Goal: Check status: Check status

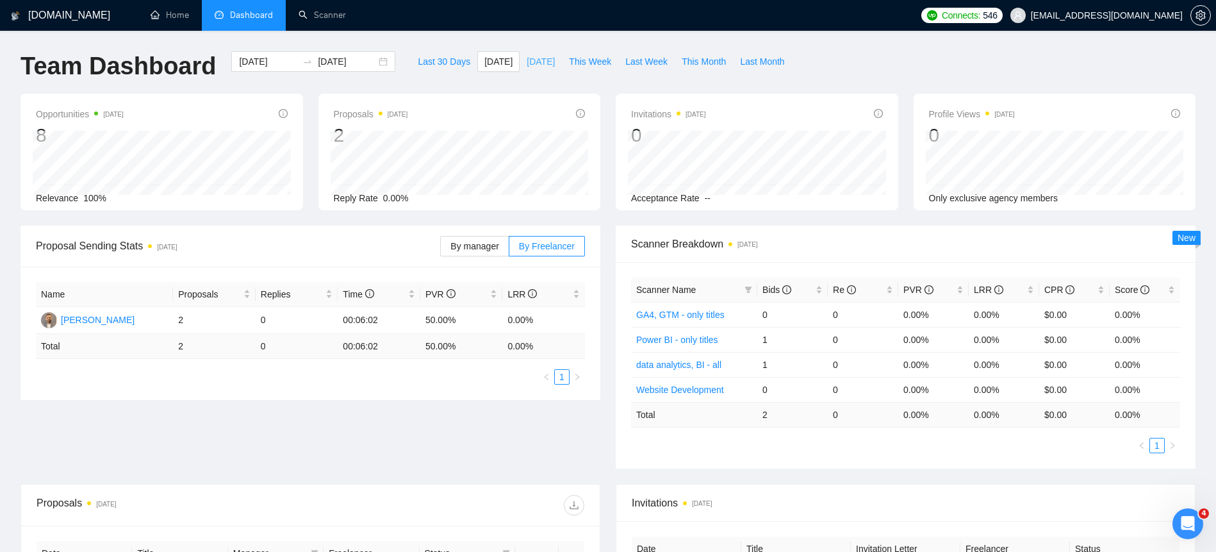
click at [543, 65] on span "[DATE]" at bounding box center [541, 61] width 28 height 14
type input "[DATE]"
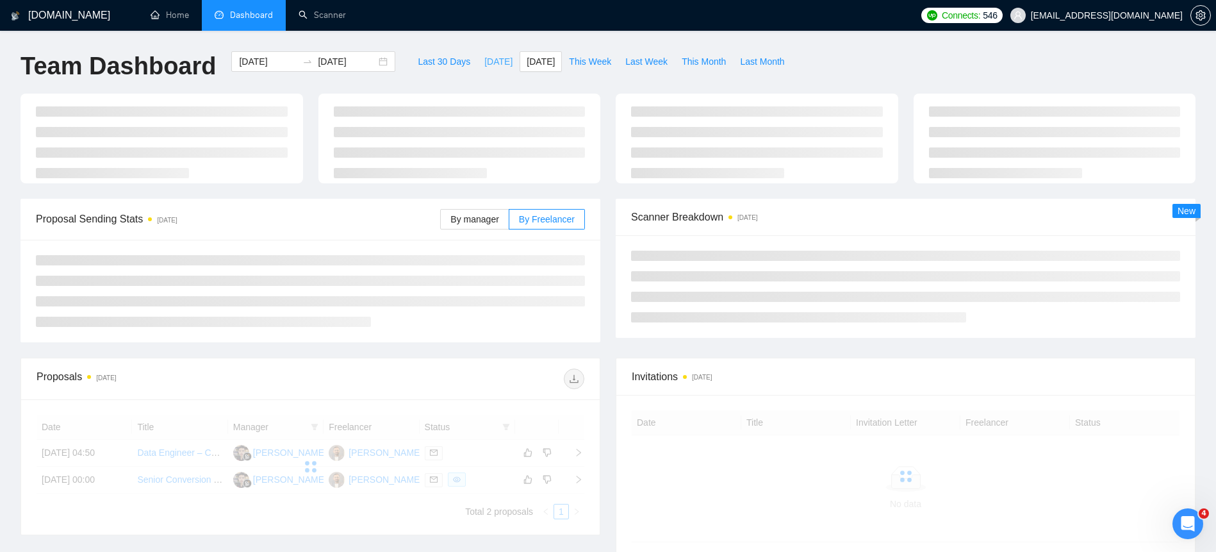
click at [484, 61] on span "[DATE]" at bounding box center [498, 61] width 28 height 14
type input "[DATE]"
click at [548, 69] on button "[DATE]" at bounding box center [541, 61] width 42 height 20
type input "[DATE]"
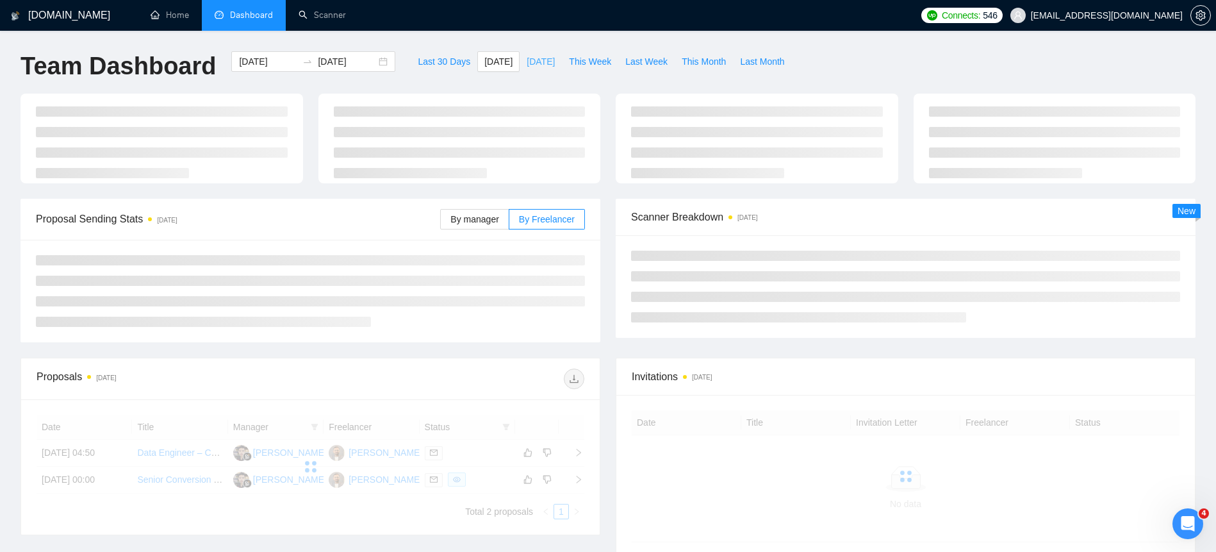
type input "[DATE]"
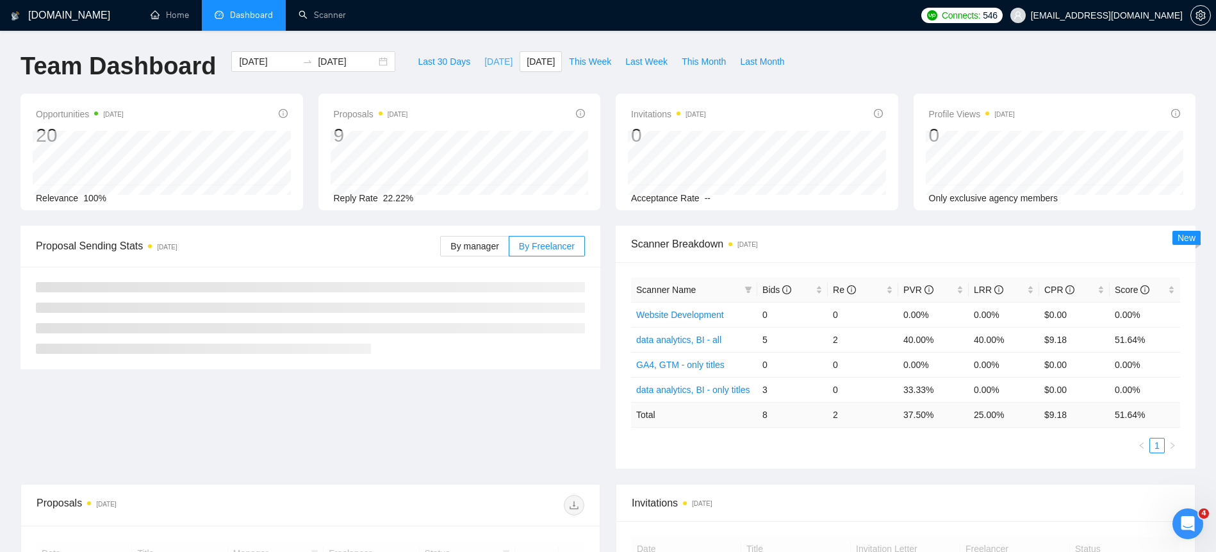
click at [484, 62] on span "[DATE]" at bounding box center [498, 61] width 28 height 14
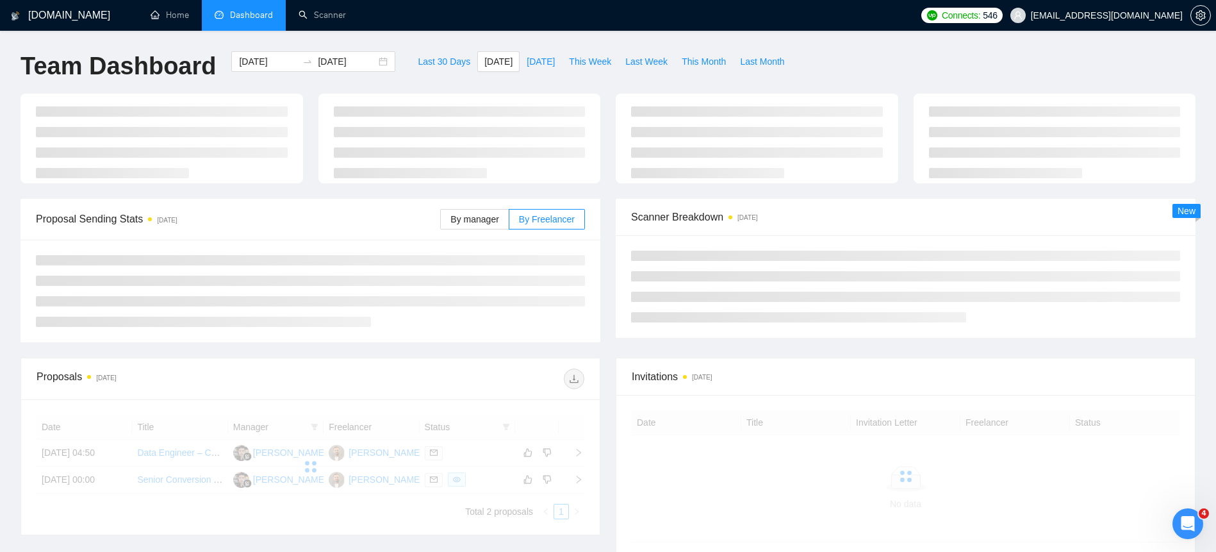
type input "[DATE]"
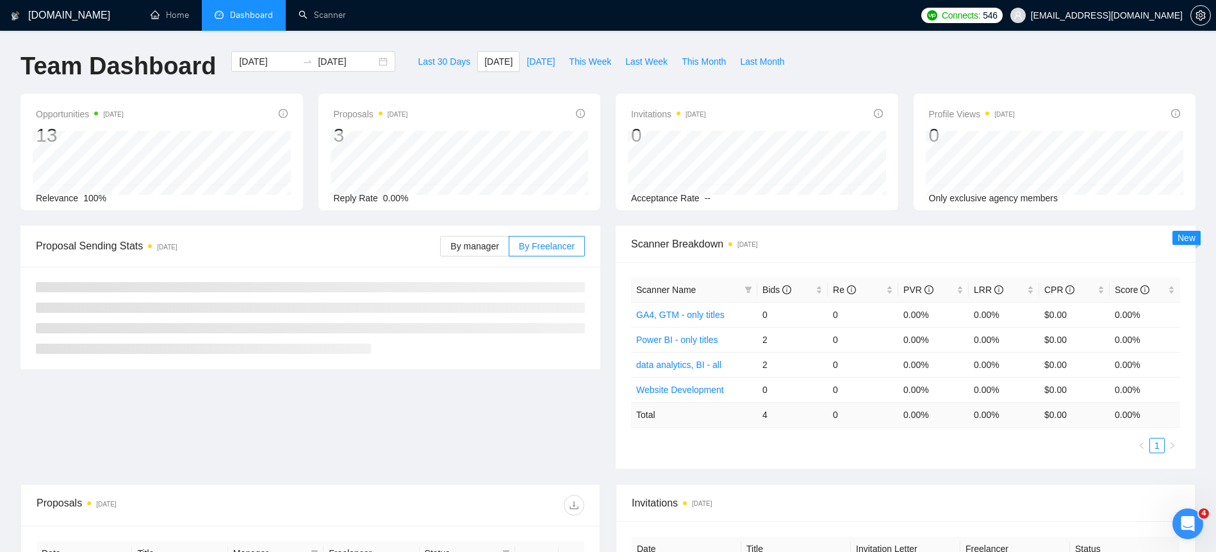
click at [548, 72] on div "Last 30 Days [DATE] [DATE] This Week Last Week This Month Last Month" at bounding box center [601, 72] width 396 height 42
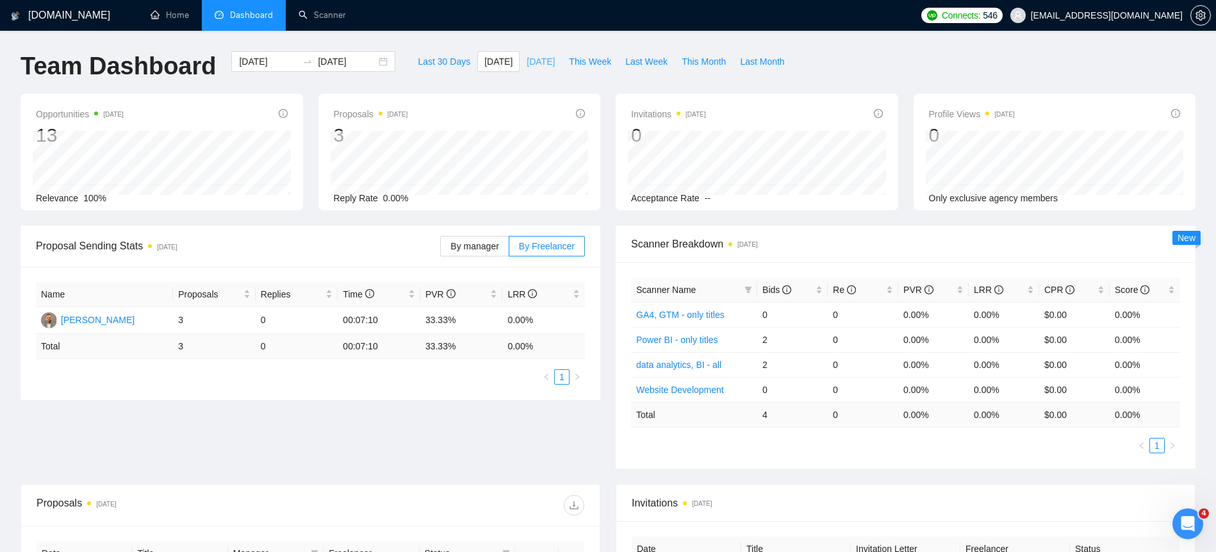
click at [547, 67] on span "[DATE]" at bounding box center [541, 61] width 28 height 14
type input "[DATE]"
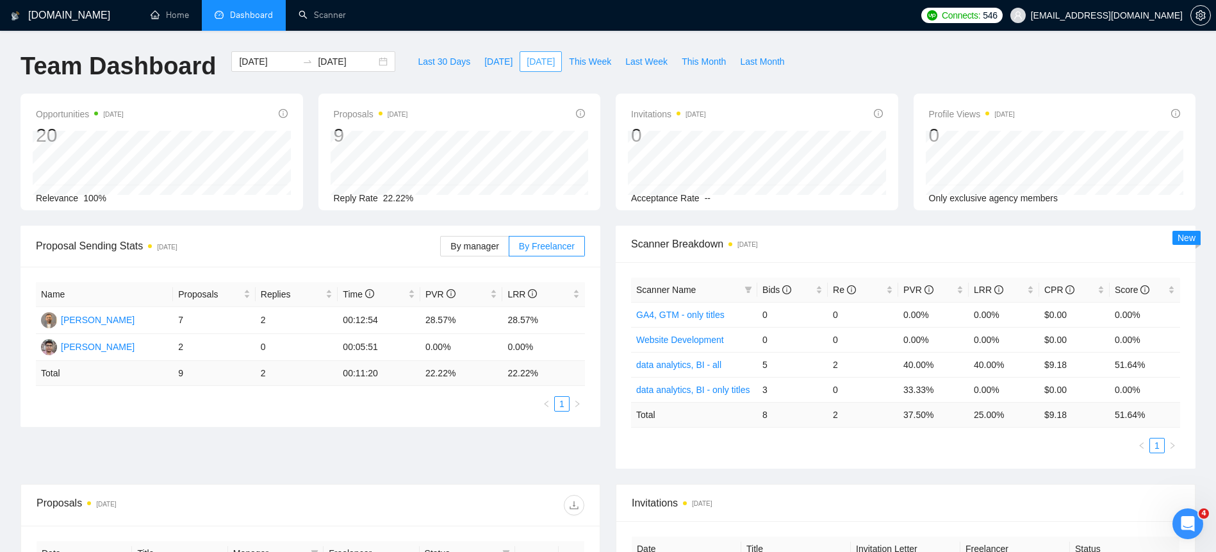
click at [520, 60] on button "[DATE]" at bounding box center [541, 61] width 42 height 20
click at [499, 60] on span "[DATE]" at bounding box center [498, 61] width 28 height 14
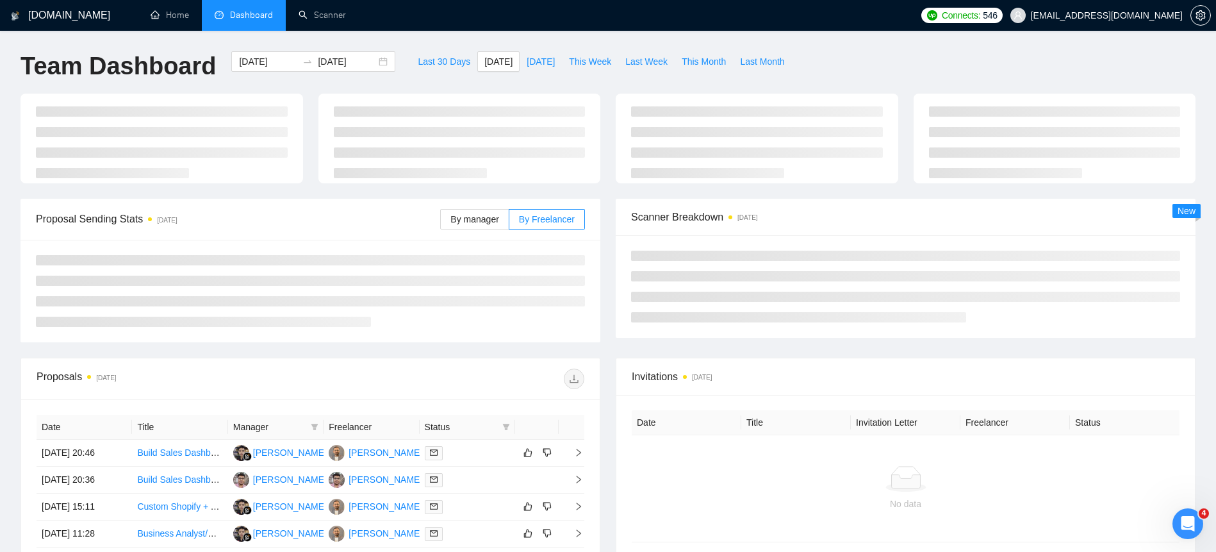
type input "[DATE]"
